Goal: Information Seeking & Learning: Learn about a topic

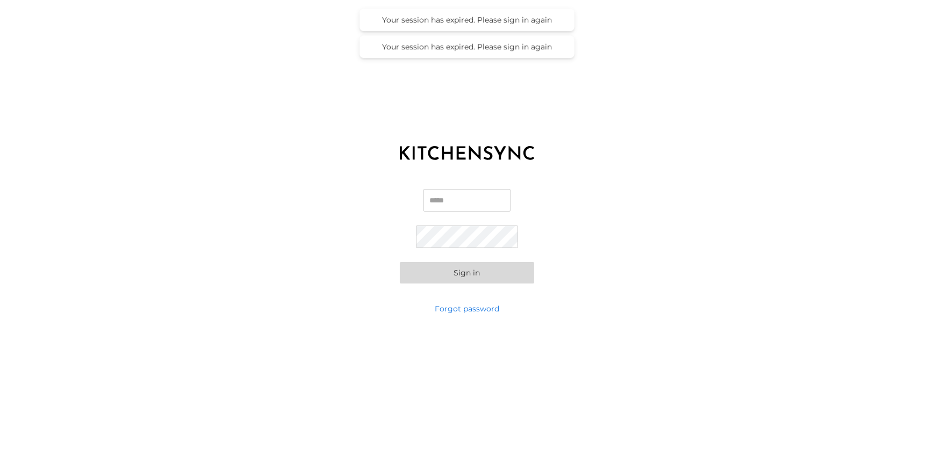
click at [454, 199] on input "Email" at bounding box center [466, 200] width 87 height 23
type input "**********"
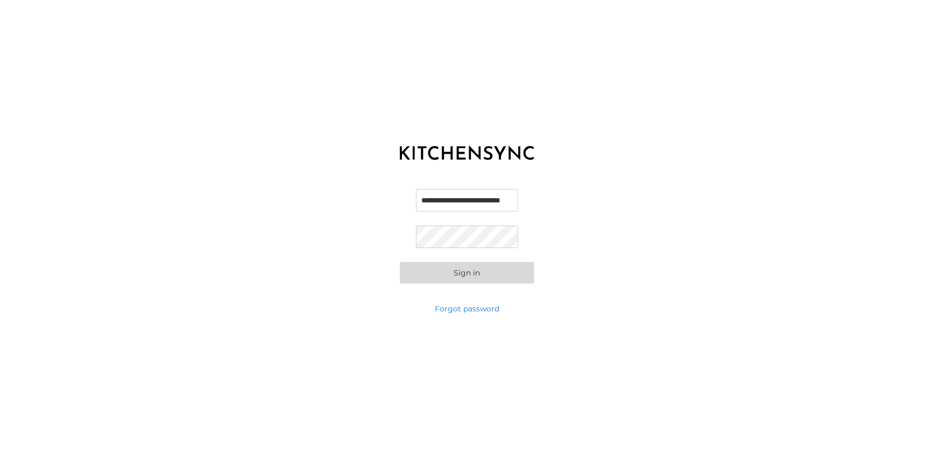
click at [400, 262] on button "Sign in" at bounding box center [467, 272] width 134 height 21
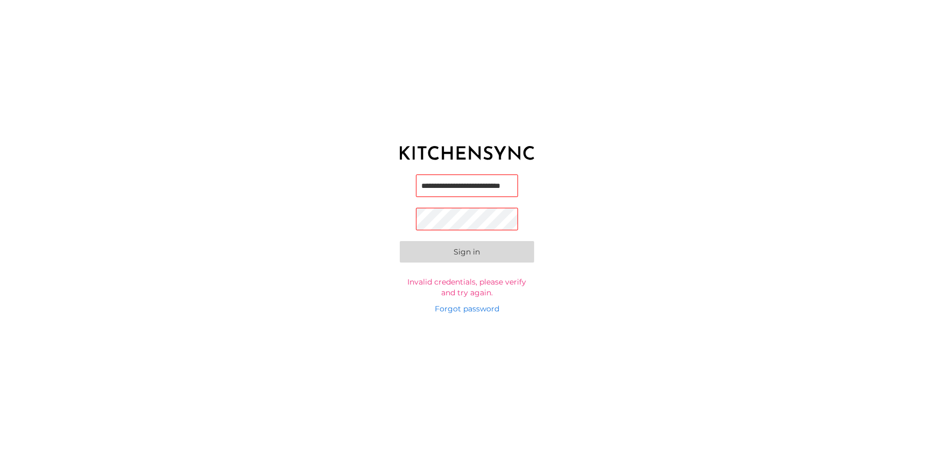
click at [469, 191] on input "**********" at bounding box center [467, 186] width 103 height 23
click at [628, 172] on div "**********" at bounding box center [467, 236] width 934 height 134
click at [400, 243] on button "Sign in" at bounding box center [467, 253] width 134 height 21
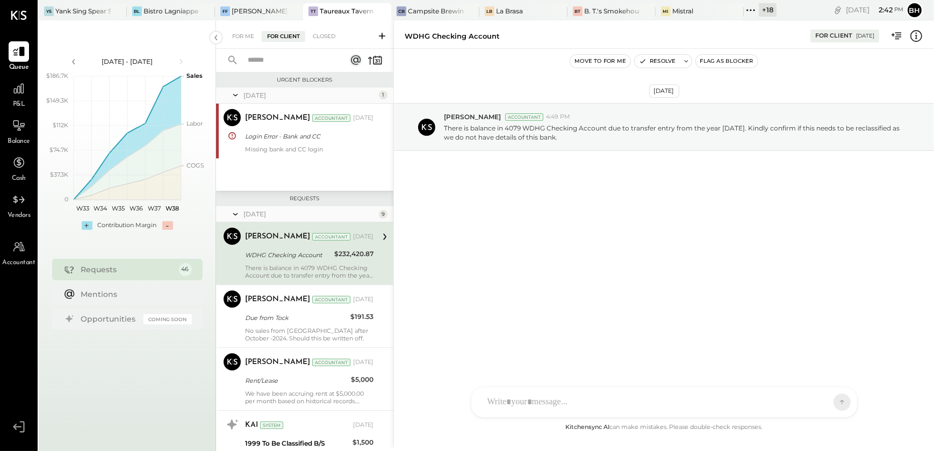
click at [751, 9] on icon at bounding box center [751, 10] width 2 height 2
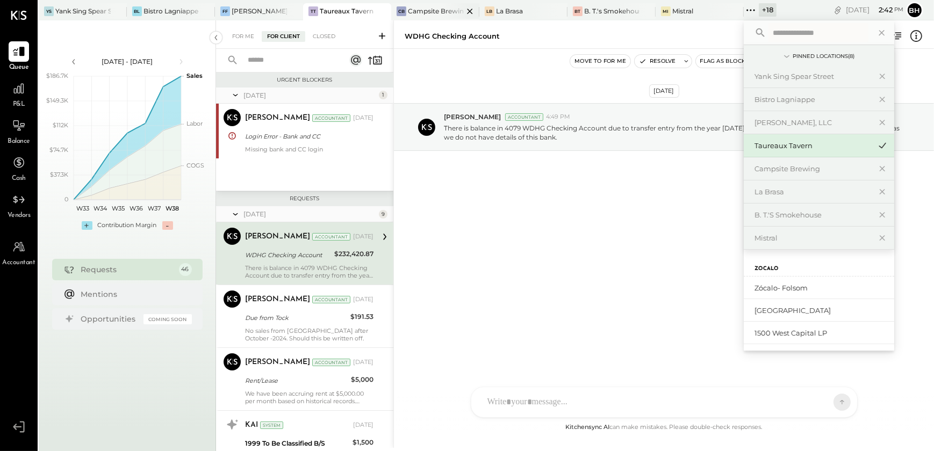
click at [455, 10] on div at bounding box center [461, 11] width 38 height 16
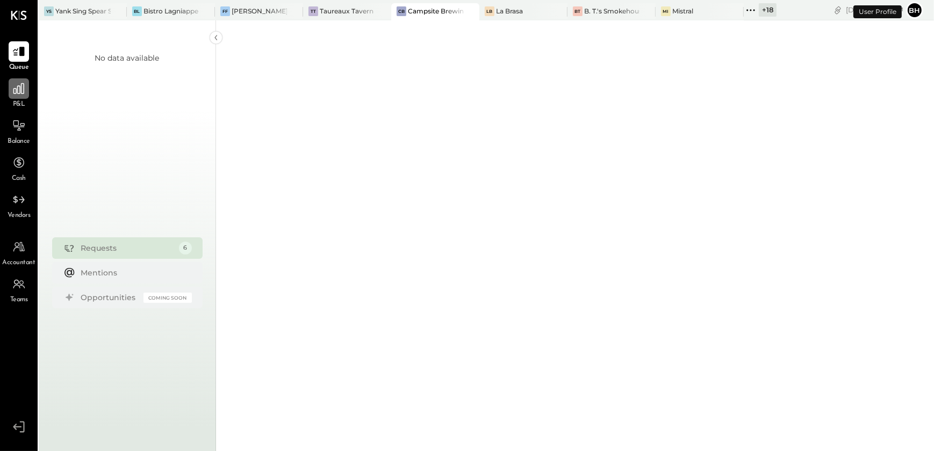
click at [20, 97] on div at bounding box center [19, 88] width 20 height 20
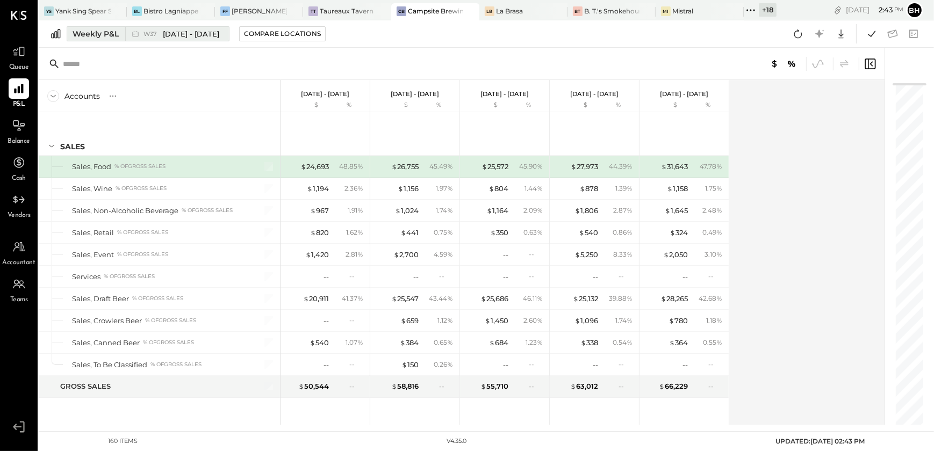
click at [90, 32] on div "Weekly P&L" at bounding box center [96, 33] width 46 height 11
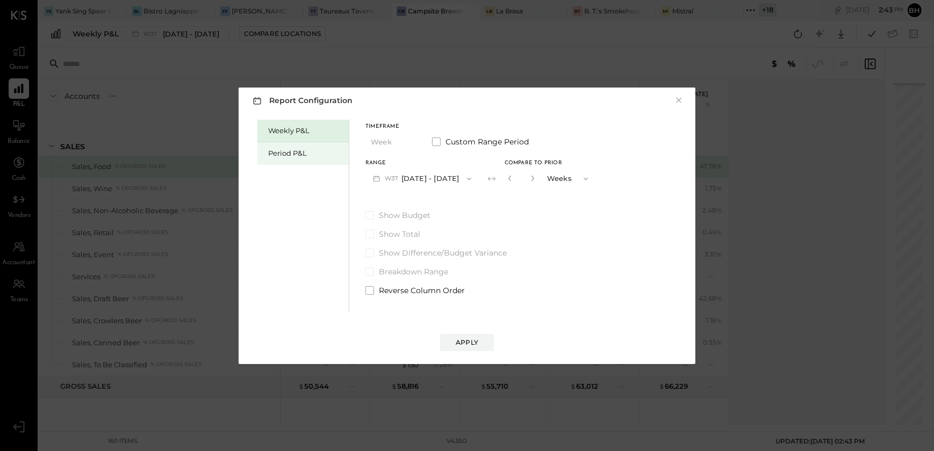
click at [308, 153] on div "Period P&L" at bounding box center [305, 153] width 75 height 10
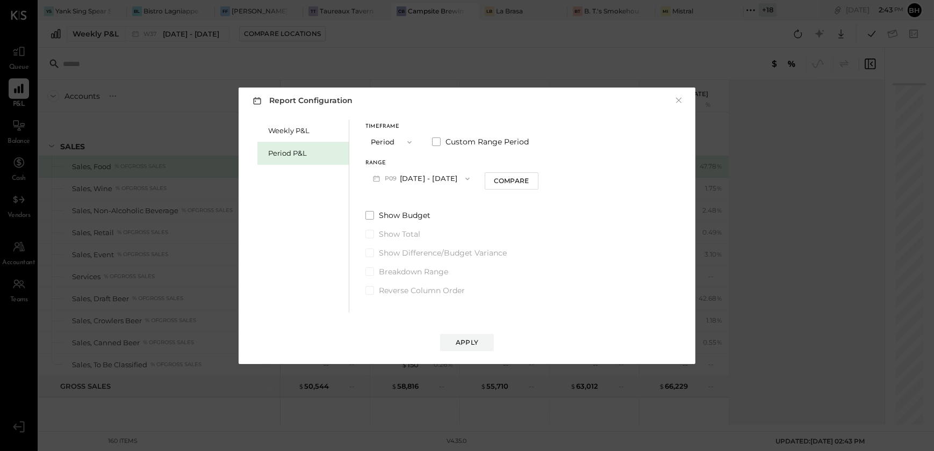
click at [438, 182] on button "P09 [DATE] - [DATE]" at bounding box center [421, 179] width 112 height 20
click at [419, 203] on span "[DATE] - [DATE]" at bounding box center [416, 202] width 51 height 9
click at [419, 203] on div "Timeframe Period Custom Range Period Range P08 [DATE] - [DATE] Compare Show Bud…" at bounding box center [451, 208] width 173 height 176
click at [468, 344] on div "Apply" at bounding box center [467, 342] width 23 height 9
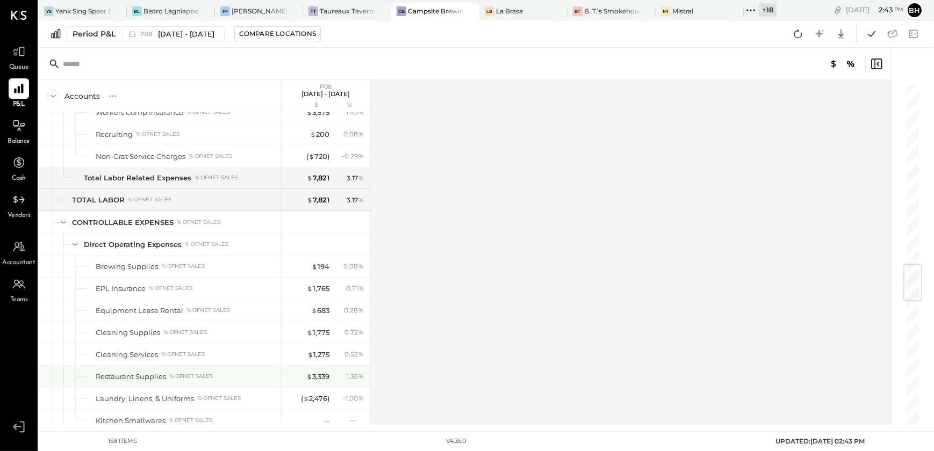
scroll to position [1360, 0]
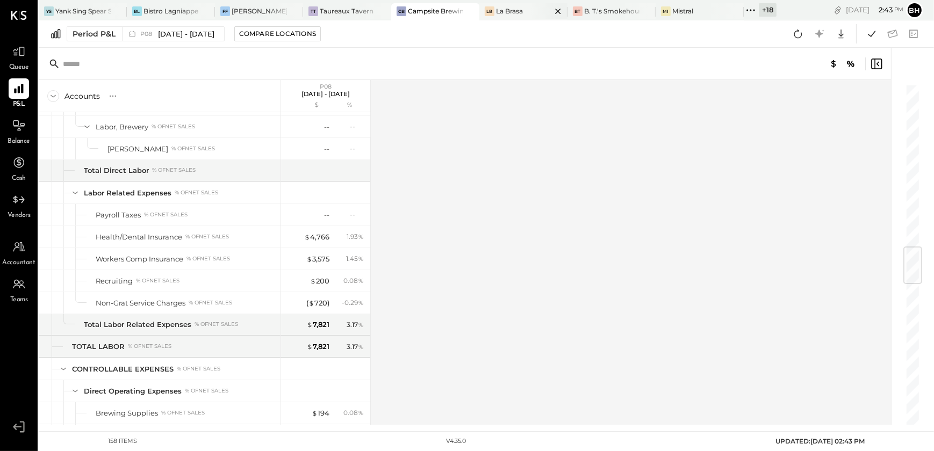
click at [496, 10] on div "La Brasa" at bounding box center [509, 10] width 27 height 9
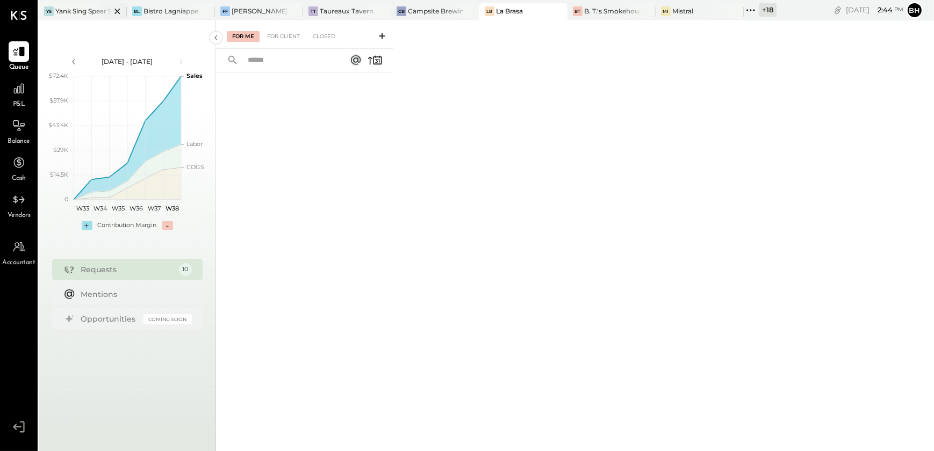
click at [93, 8] on div at bounding box center [108, 11] width 38 height 16
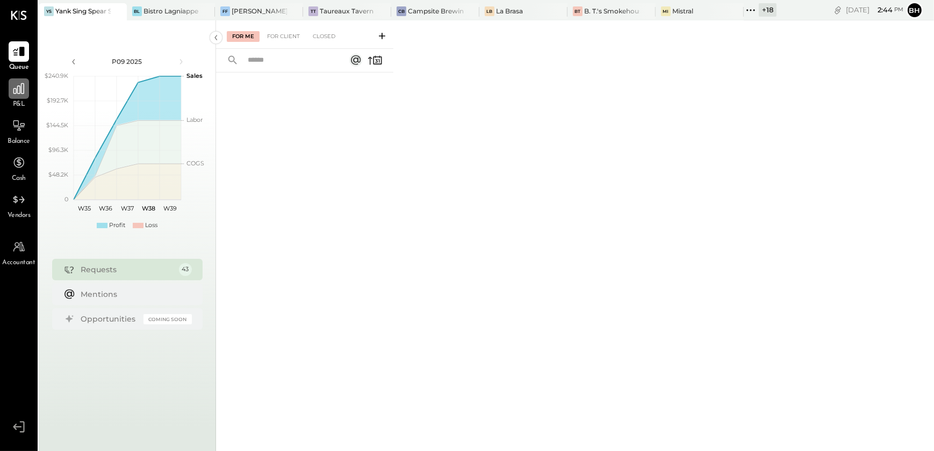
click at [16, 91] on icon at bounding box center [19, 89] width 14 height 14
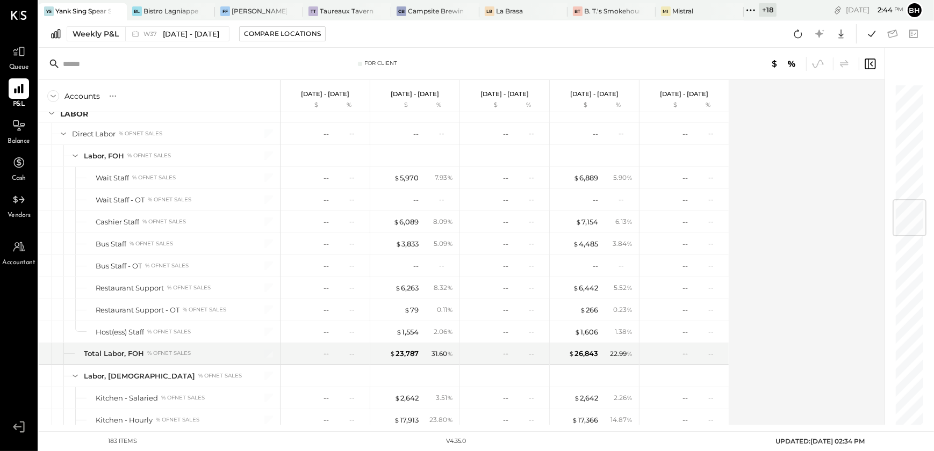
scroll to position [977, 0]
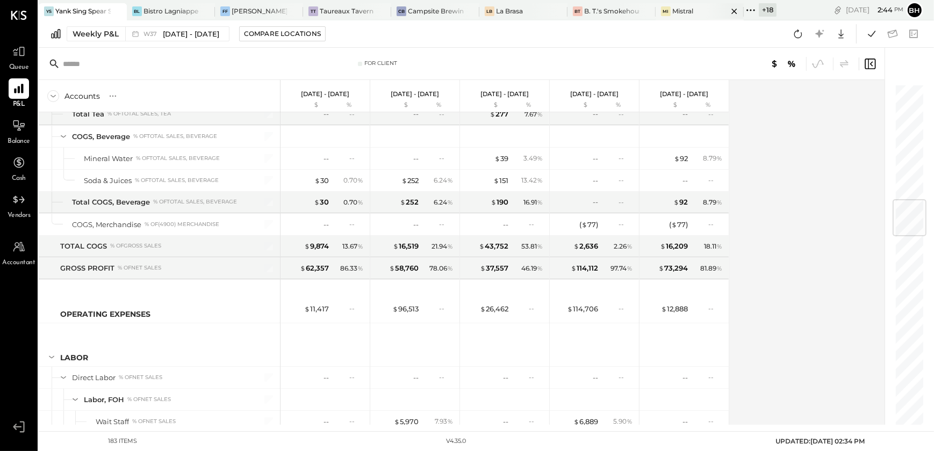
click at [682, 13] on div "Mistral" at bounding box center [682, 10] width 21 height 9
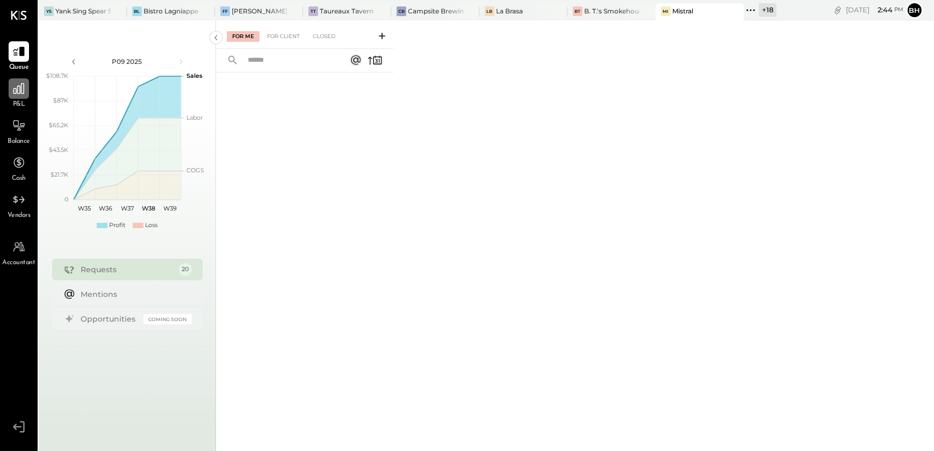
click at [24, 94] on icon at bounding box center [19, 89] width 14 height 14
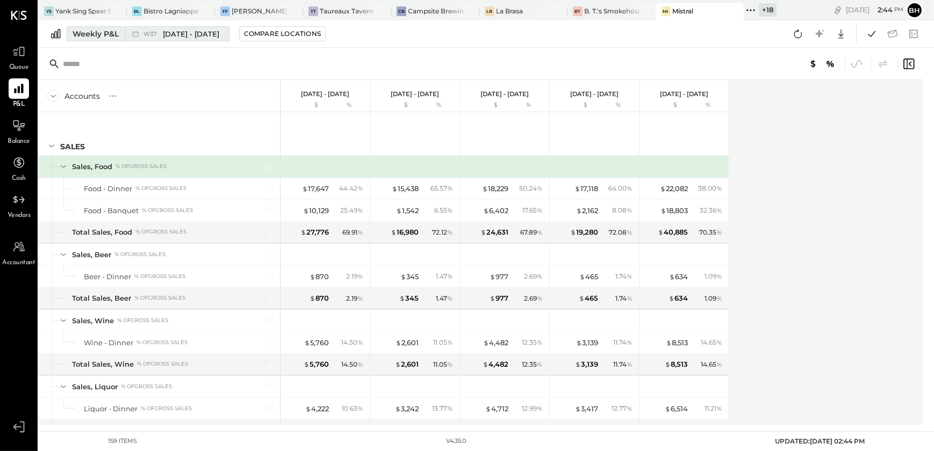
click at [79, 33] on div "Weekly P&L" at bounding box center [96, 33] width 46 height 11
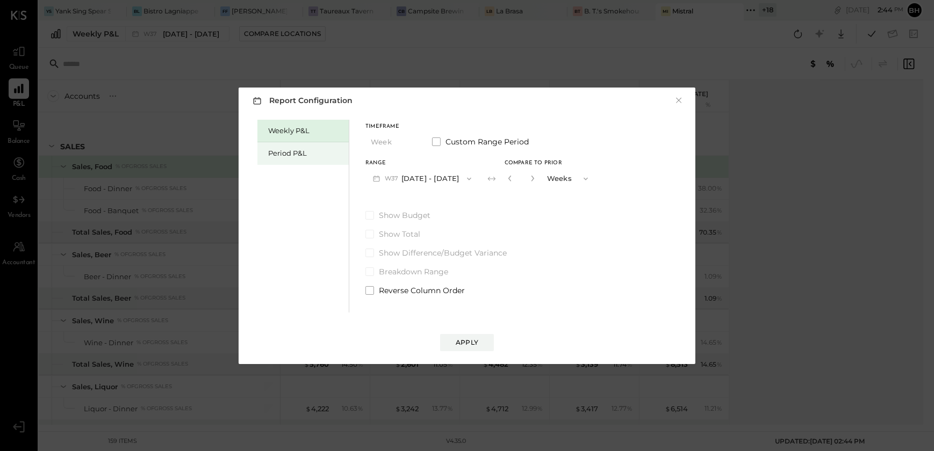
click at [298, 161] on div "Period P&L" at bounding box center [302, 153] width 91 height 23
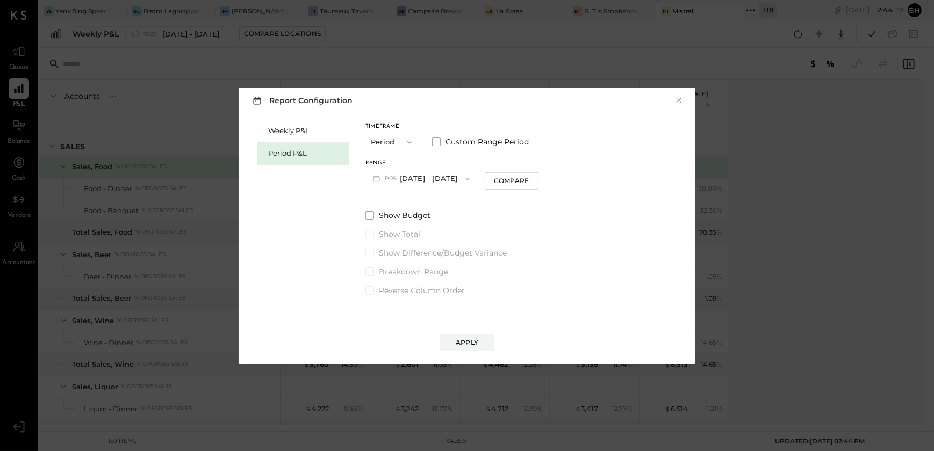
click at [436, 182] on button "P09 [DATE] - [DATE]" at bounding box center [421, 179] width 112 height 20
click at [431, 206] on span "[DATE] - [DATE]" at bounding box center [416, 202] width 51 height 9
click at [466, 334] on button "Apply" at bounding box center [467, 342] width 54 height 17
